Goal: Information Seeking & Learning: Learn about a topic

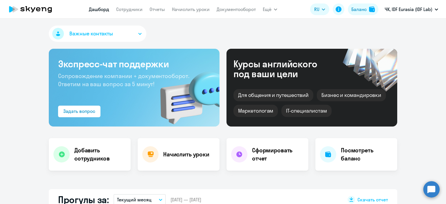
select select "30"
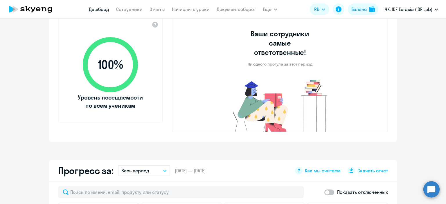
scroll to position [348, 0]
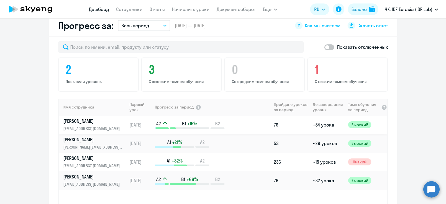
click at [237, 120] on div "A2 B1 +15% B2" at bounding box center [213, 124] width 116 height 9
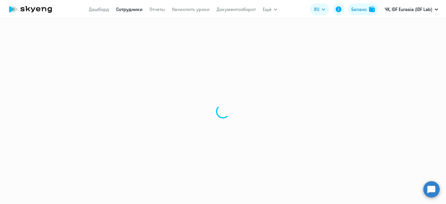
select select "english"
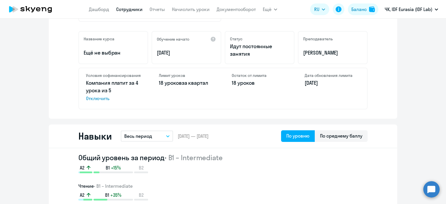
scroll to position [203, 0]
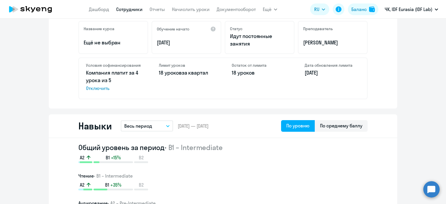
drag, startPoint x: 84, startPoint y: 72, endPoint x: 113, endPoint y: 78, distance: 29.1
click at [113, 78] on p "Компания платит за 4 урока из 5 Отключить" at bounding box center [113, 80] width 55 height 23
copy p "Компания платит за 4 урока из 5"
click at [216, 98] on div "Лимит уроков 18 уроков за квартал" at bounding box center [186, 78] width 69 height 41
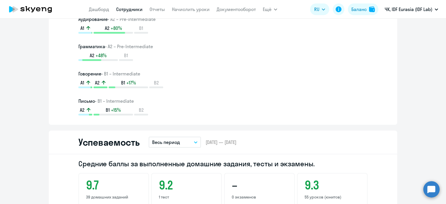
scroll to position [242, 0]
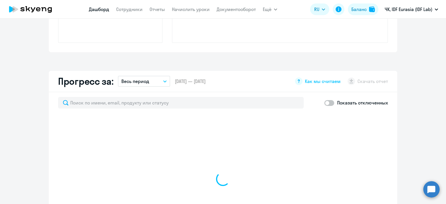
scroll to position [283, 0]
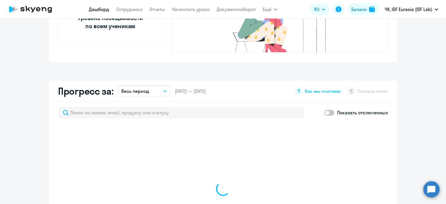
select select "30"
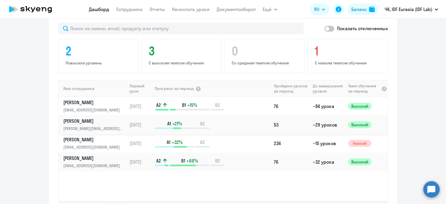
scroll to position [370, 0]
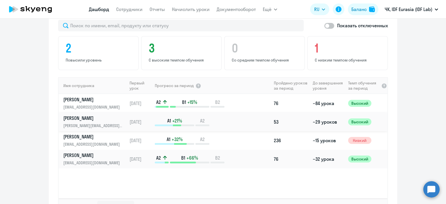
click at [87, 115] on p "[PERSON_NAME]" at bounding box center [93, 118] width 60 height 6
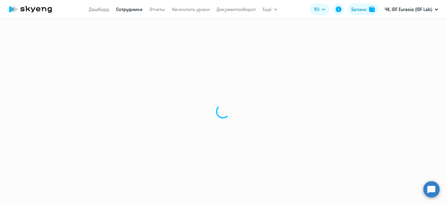
select select "english"
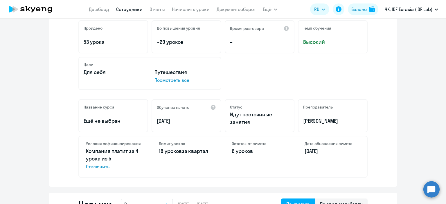
scroll to position [145, 0]
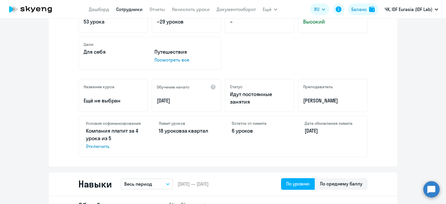
drag, startPoint x: 157, startPoint y: 130, endPoint x: 211, endPoint y: 128, distance: 54.0
click at [211, 128] on p "18 уроков за квартал" at bounding box center [186, 131] width 55 height 8
copy p "18 уроков за квартал"
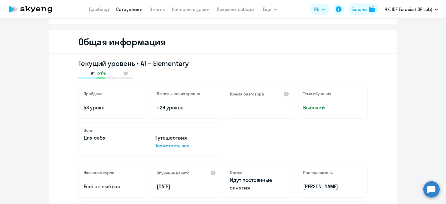
scroll to position [58, 0]
